Goal: Find specific page/section: Find specific page/section

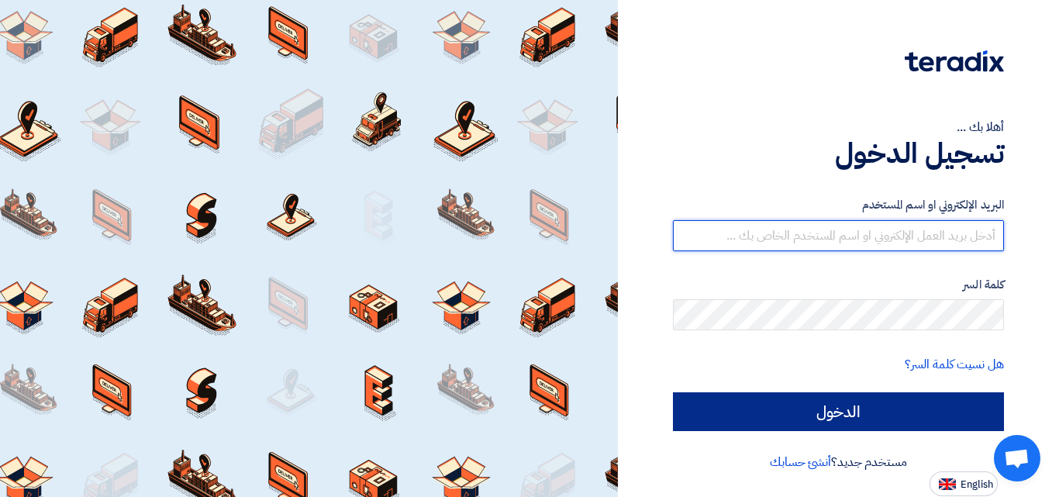
type input "[EMAIL_ADDRESS][DOMAIN_NAME]"
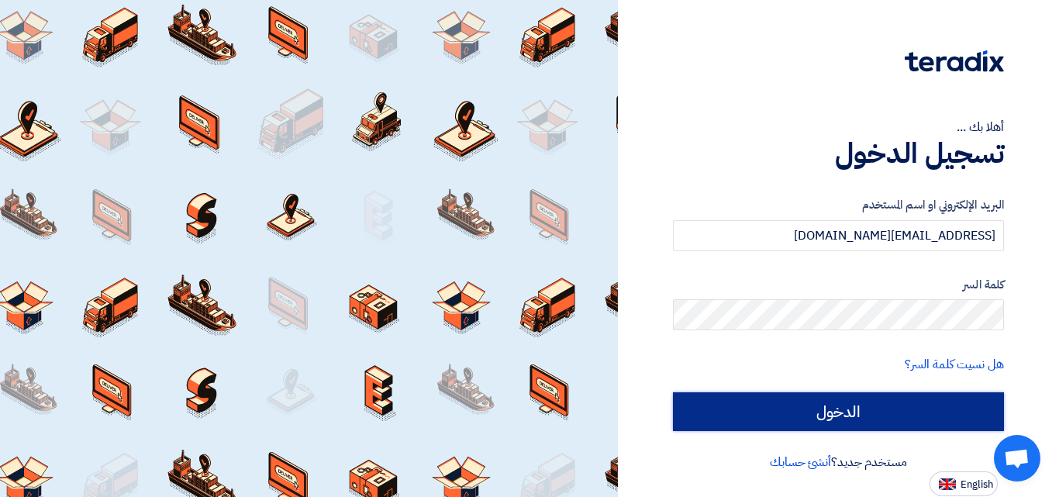
click at [791, 417] on input "الدخول" at bounding box center [838, 411] width 331 height 39
type input "Sign in"
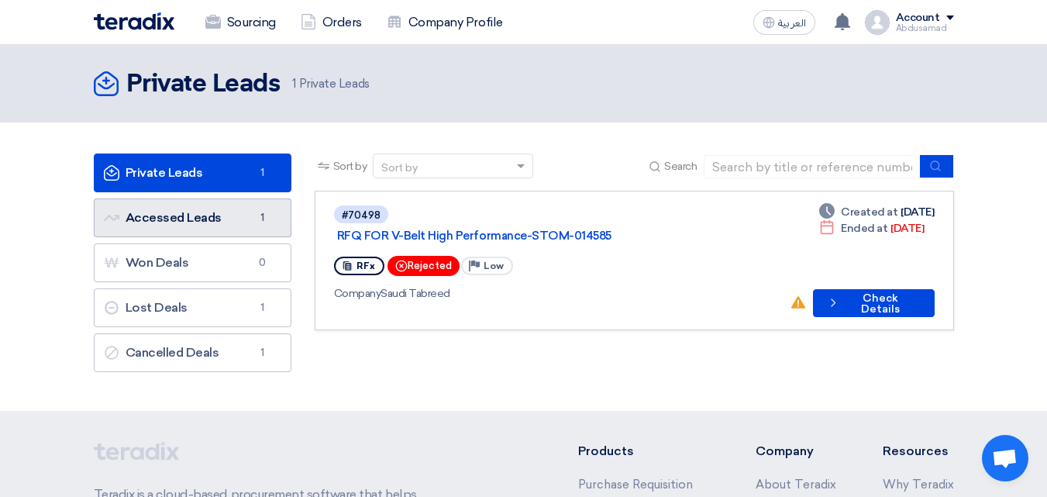
click at [229, 219] on link "Accessed Leads Accessed Leads 1" at bounding box center [193, 217] width 198 height 39
